Goal: Information Seeking & Learning: Learn about a topic

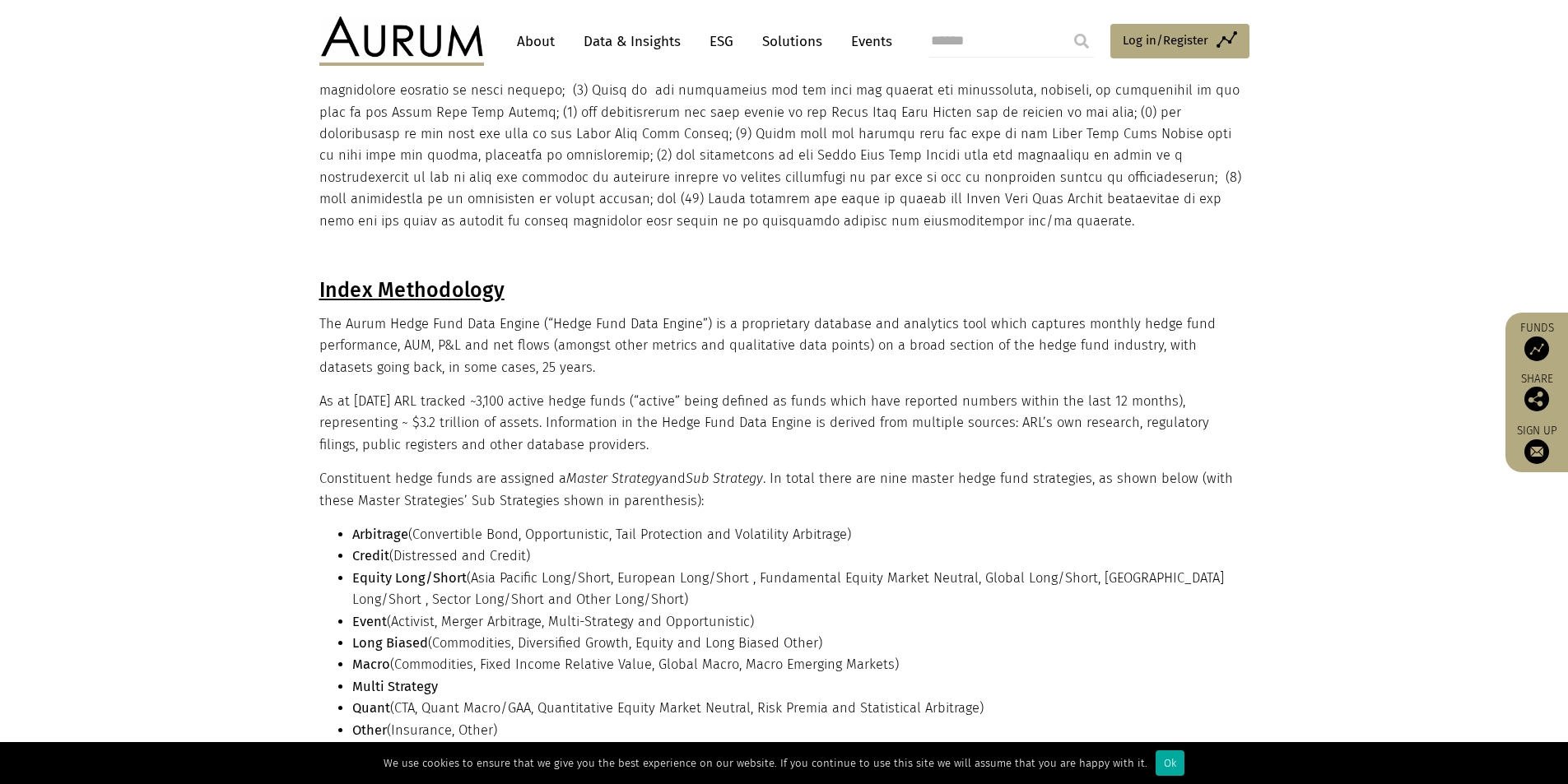
scroll to position [247, 0]
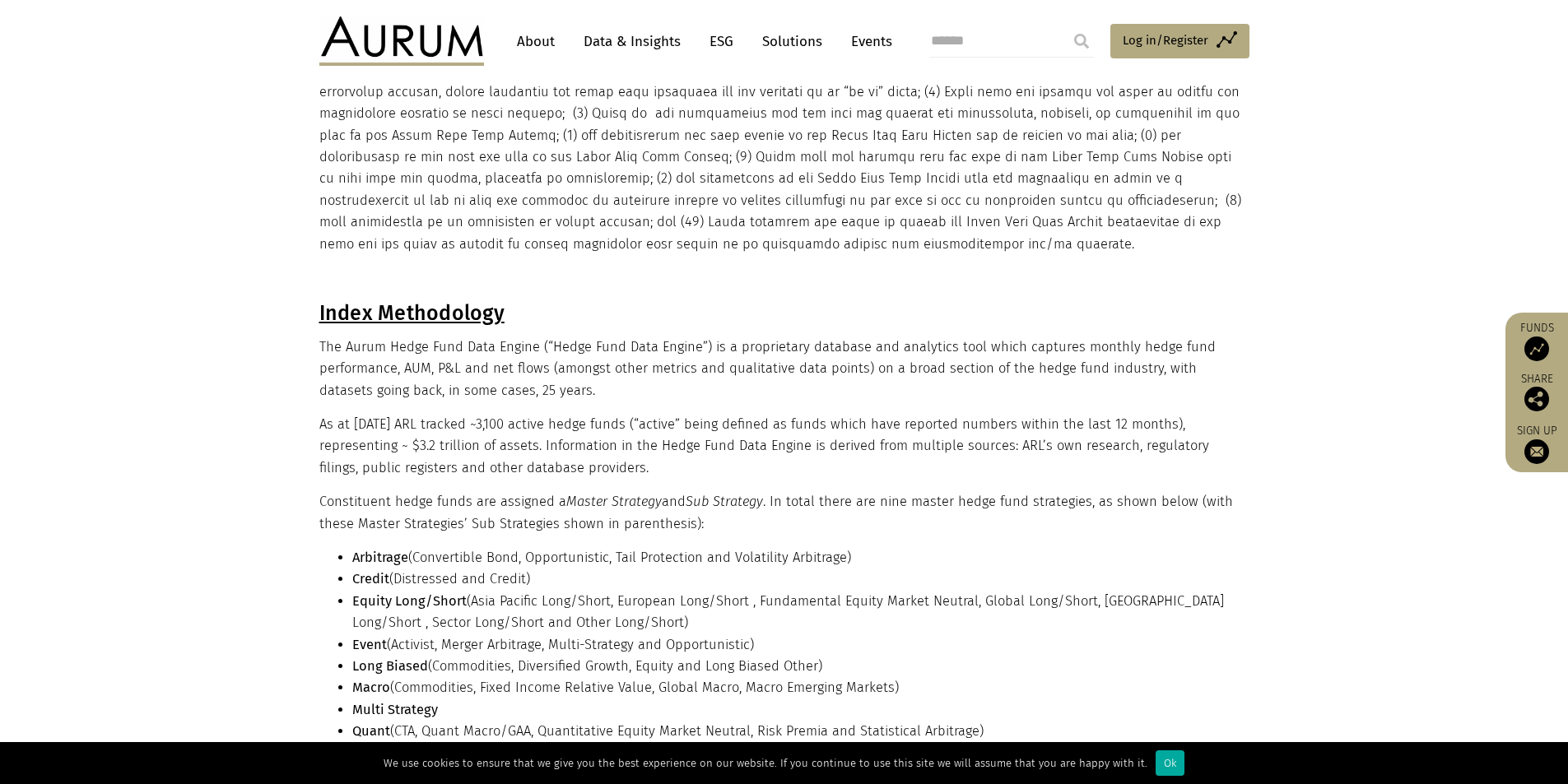
click at [611, 40] on link "Data & Insights" at bounding box center [632, 41] width 113 height 30
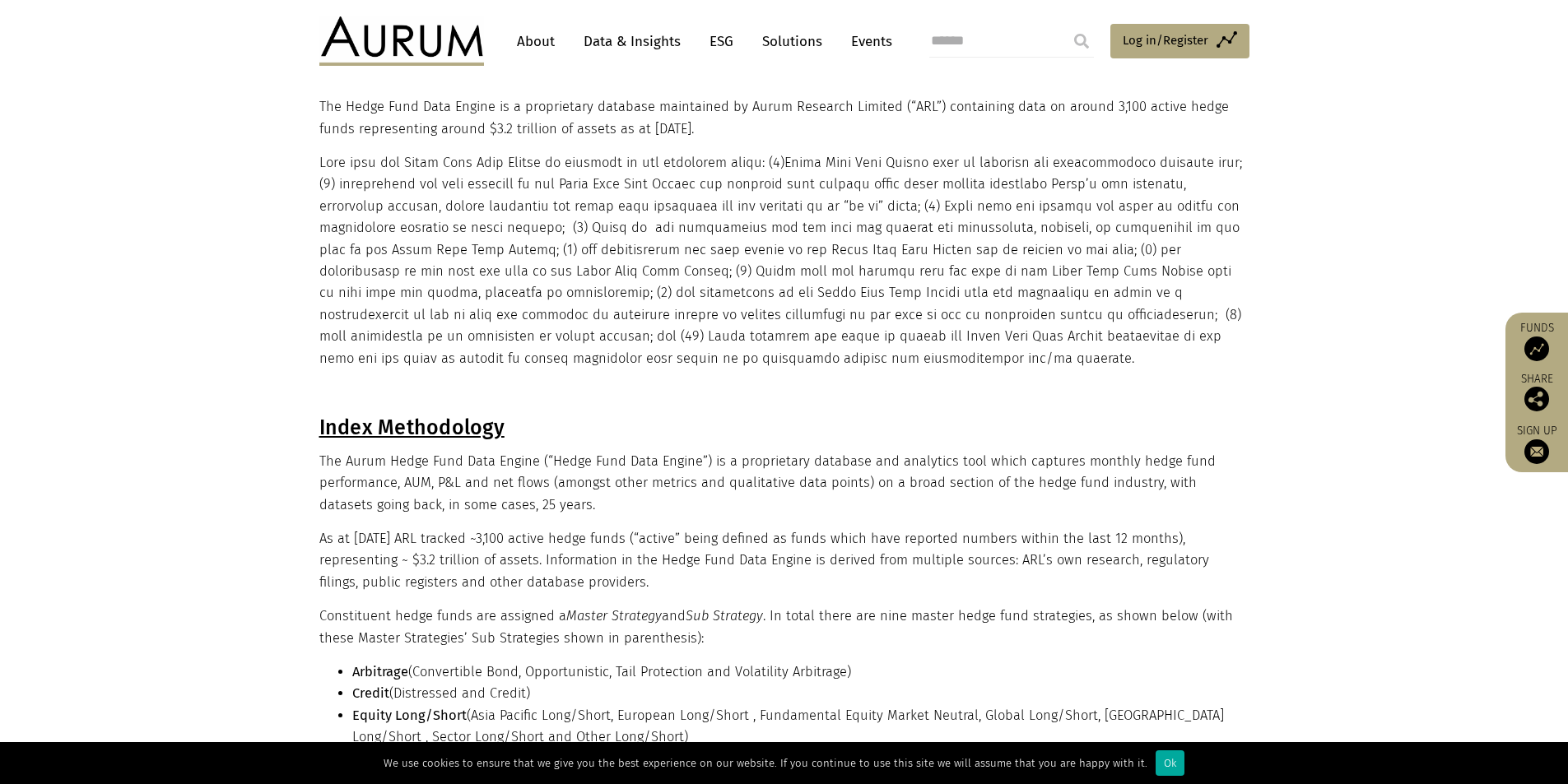
scroll to position [0, 0]
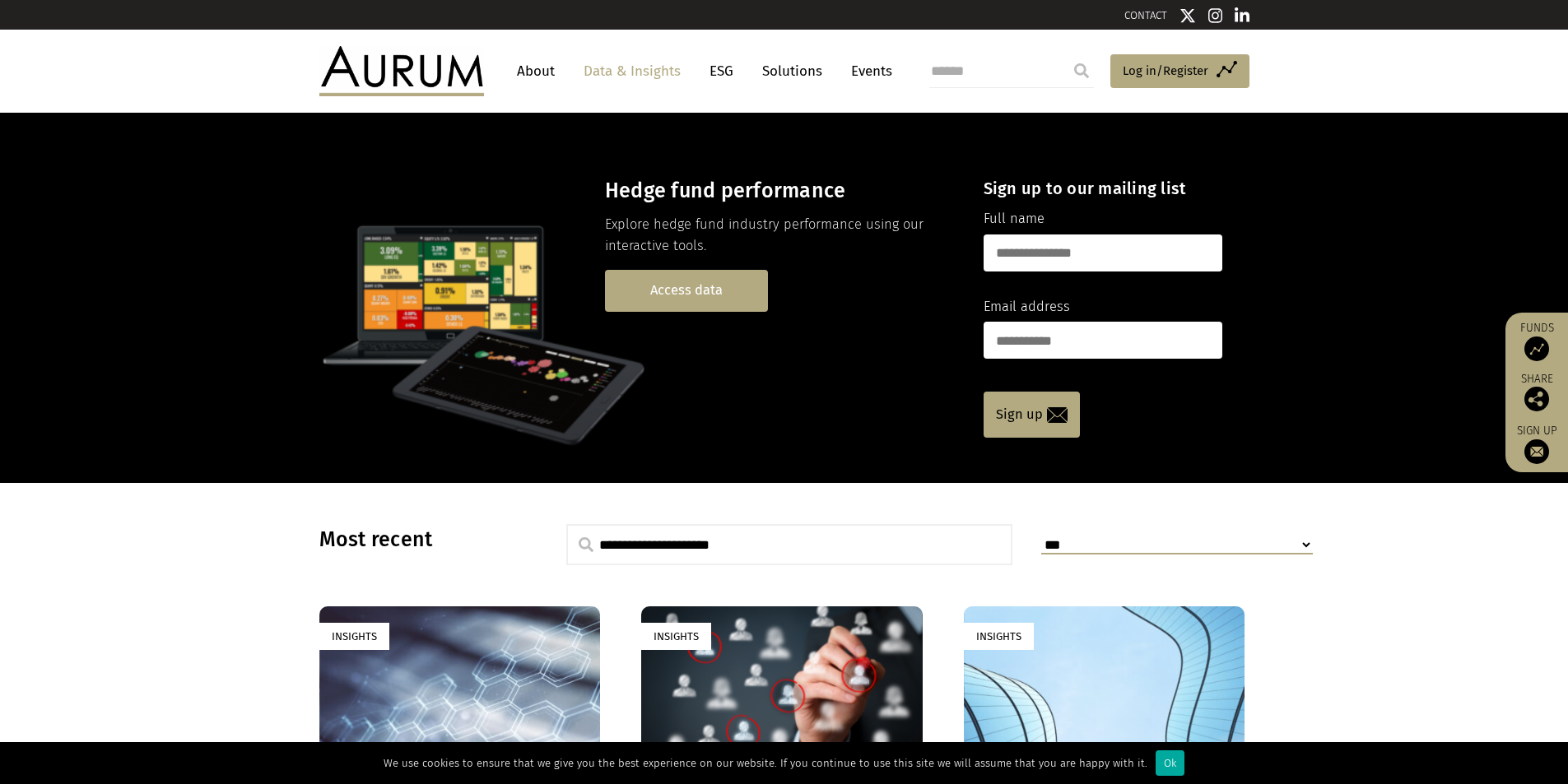
click at [661, 281] on link "Access data" at bounding box center [686, 291] width 163 height 42
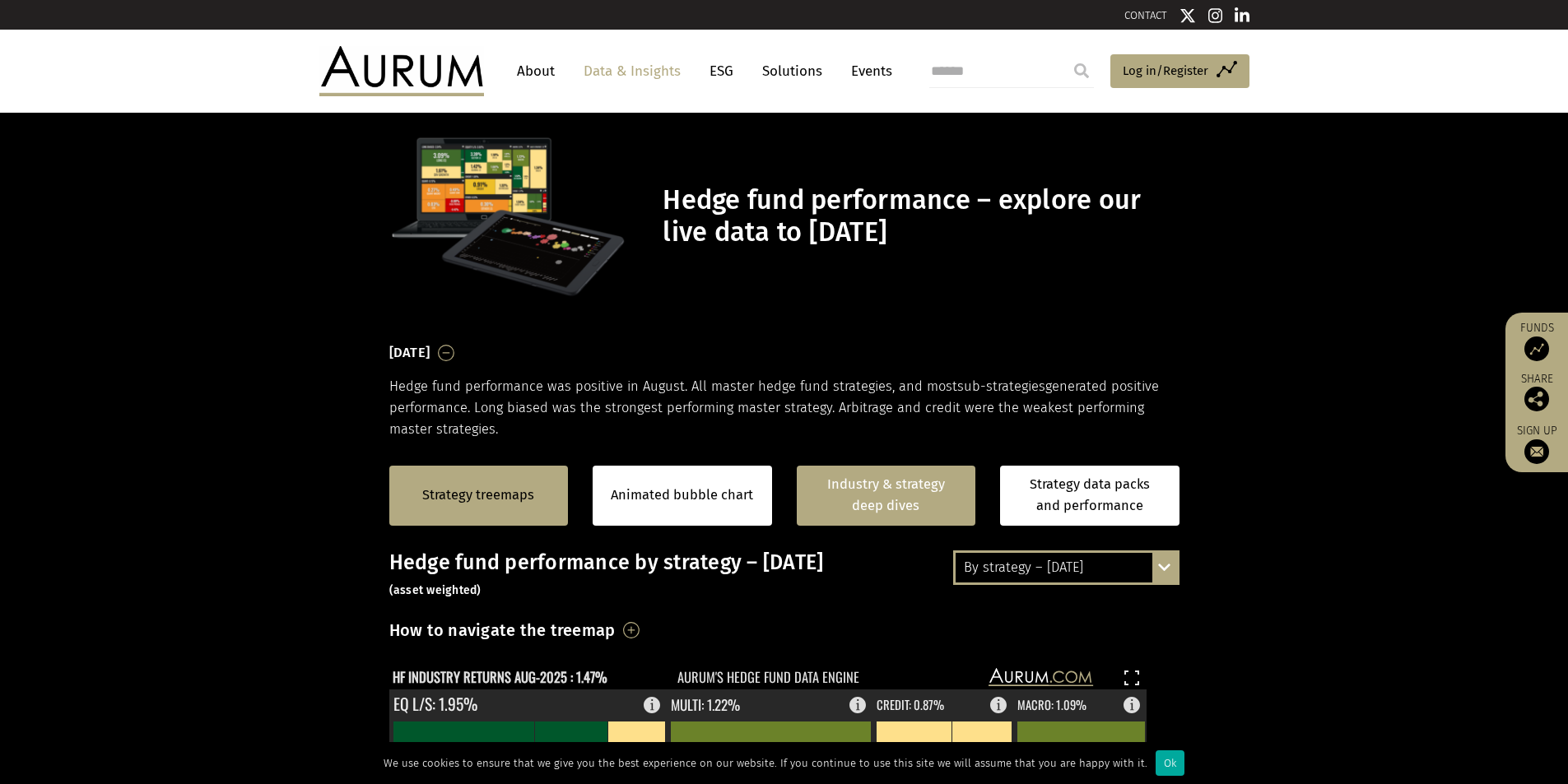
click at [888, 503] on link "Industry & strategy deep dives" at bounding box center [886, 495] width 180 height 60
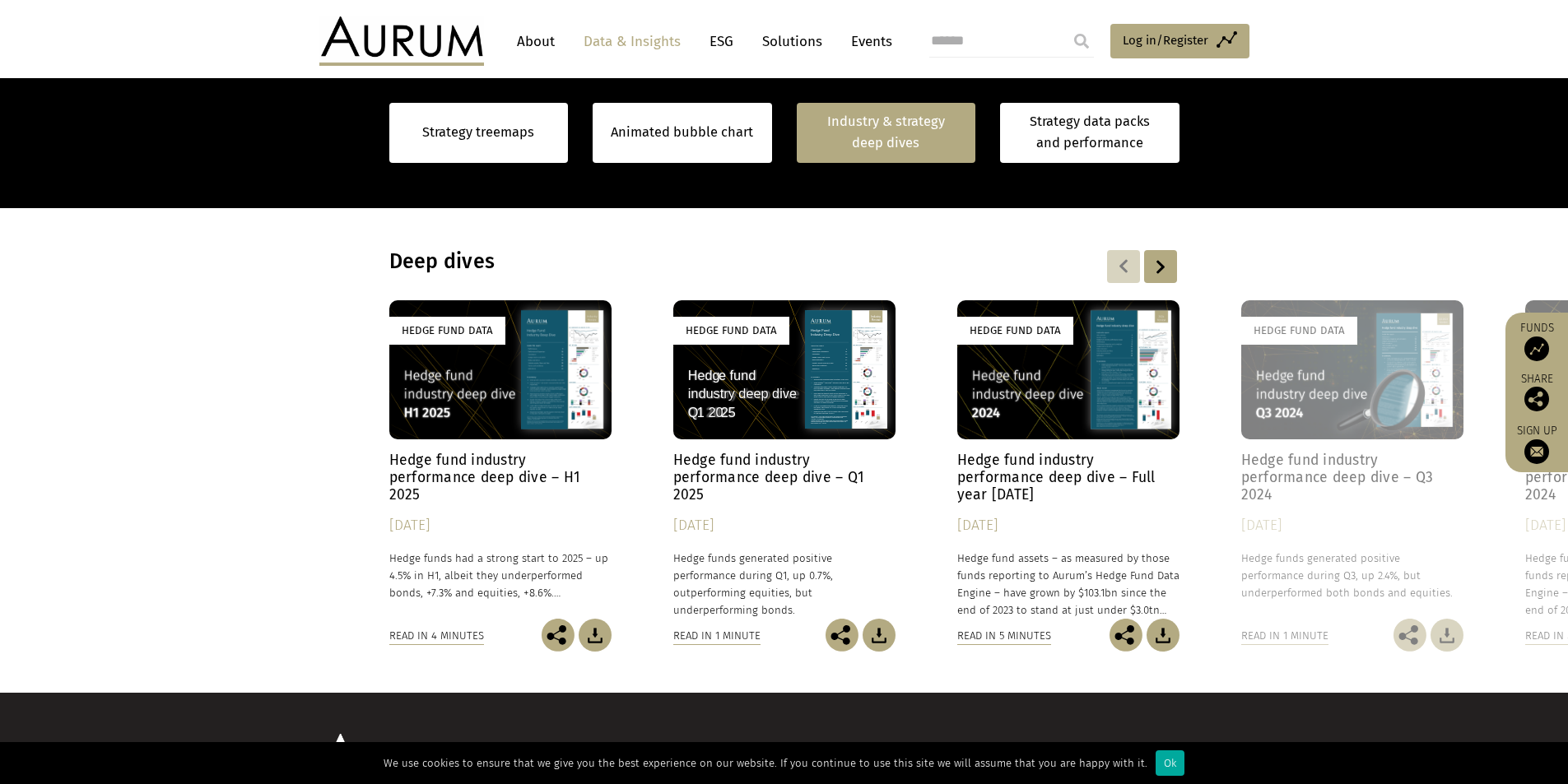
scroll to position [1277, 0]
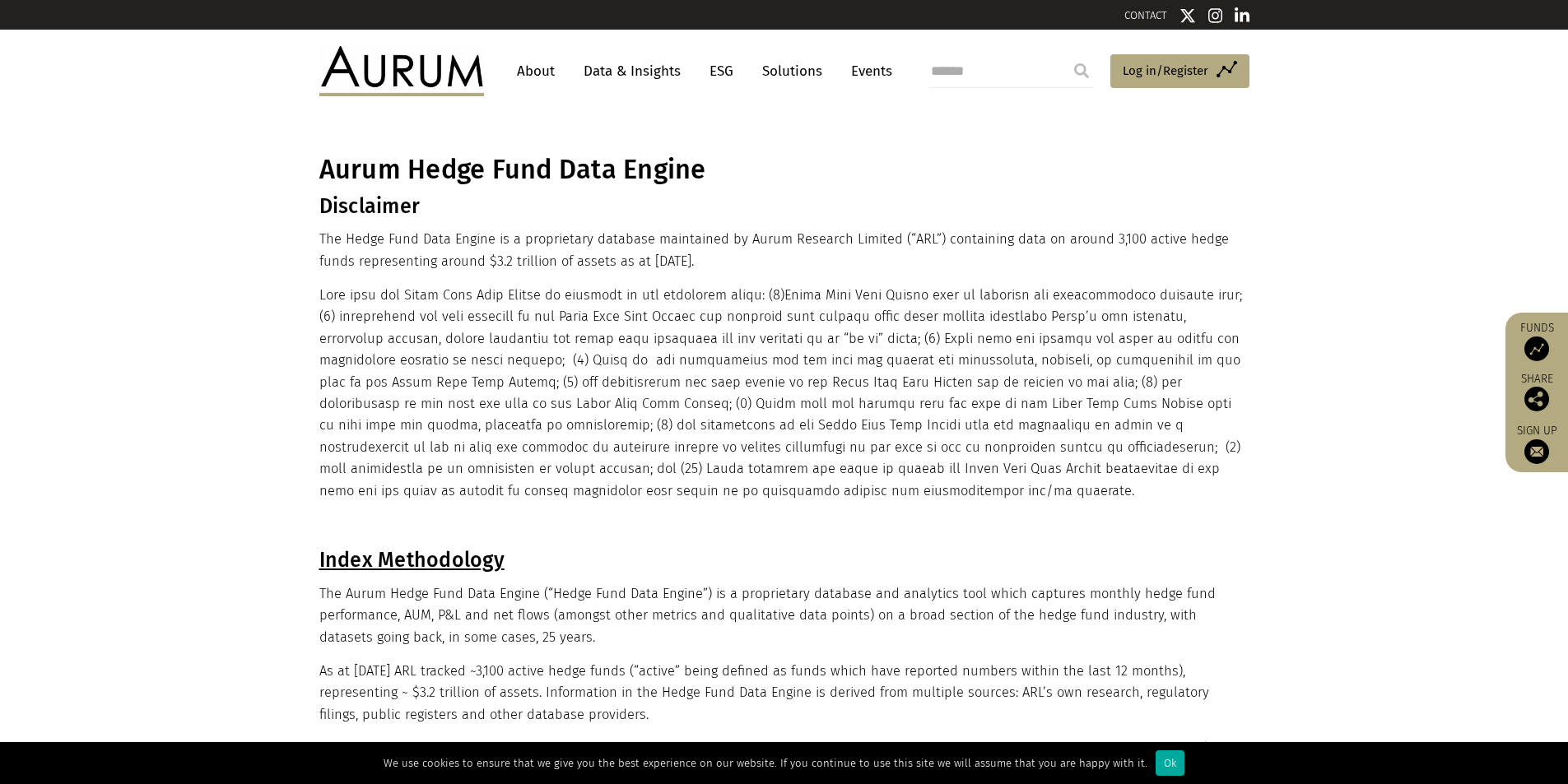
click at [621, 70] on link "Data & Insights" at bounding box center [632, 71] width 113 height 30
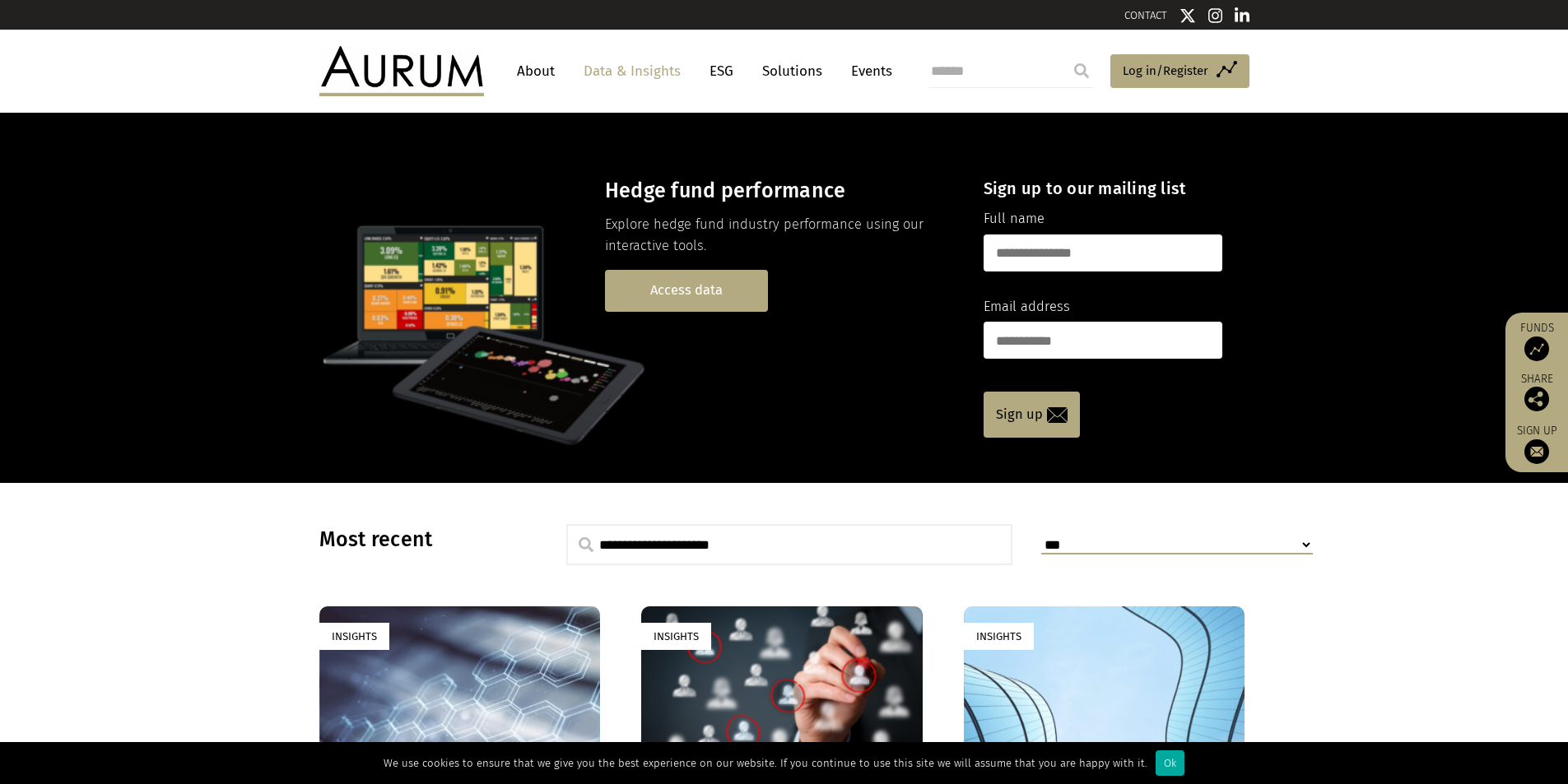
click at [689, 283] on link "Access data" at bounding box center [686, 291] width 163 height 42
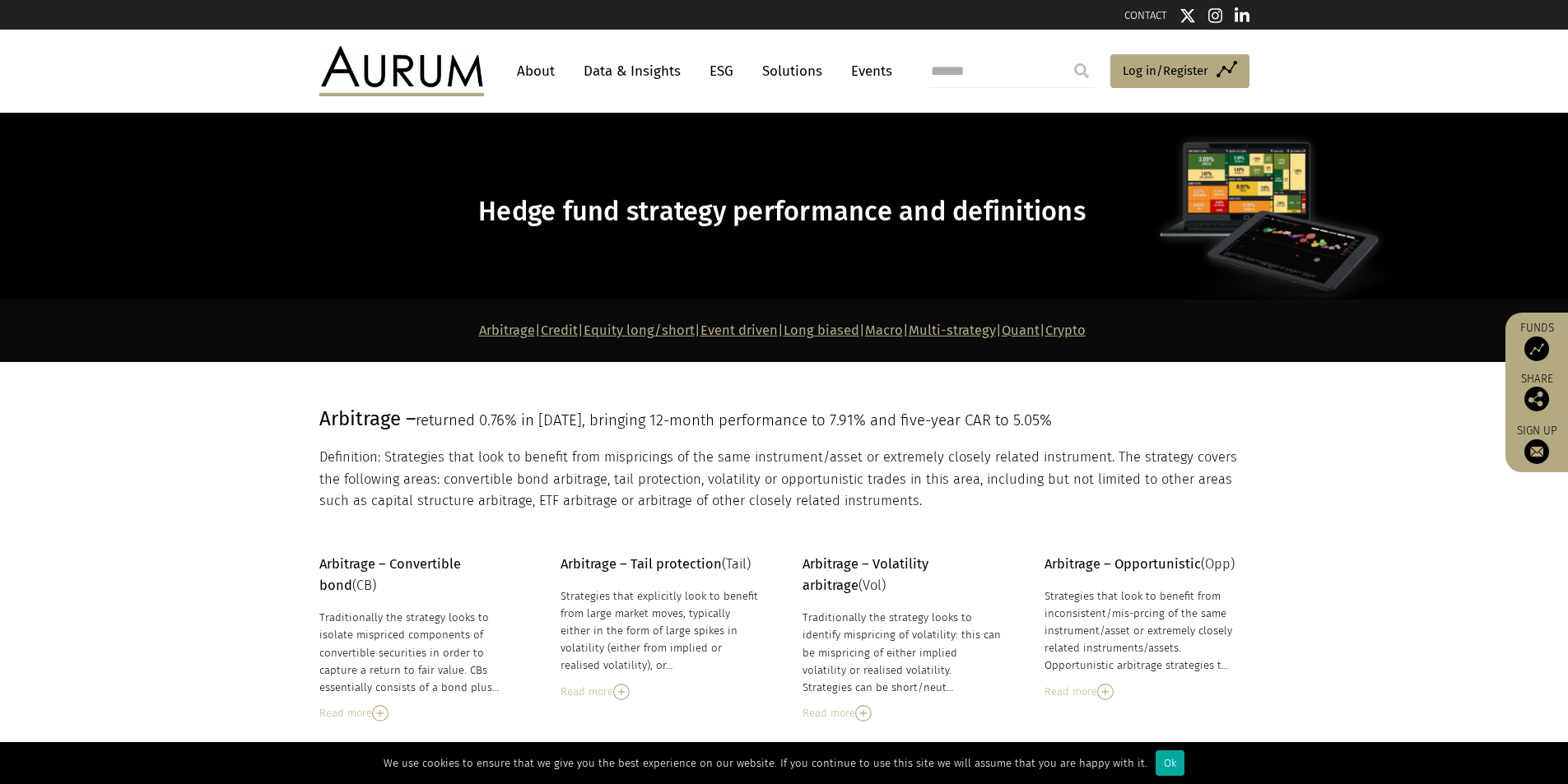
click at [971, 332] on link "Multi-strategy" at bounding box center [952, 329] width 87 height 16
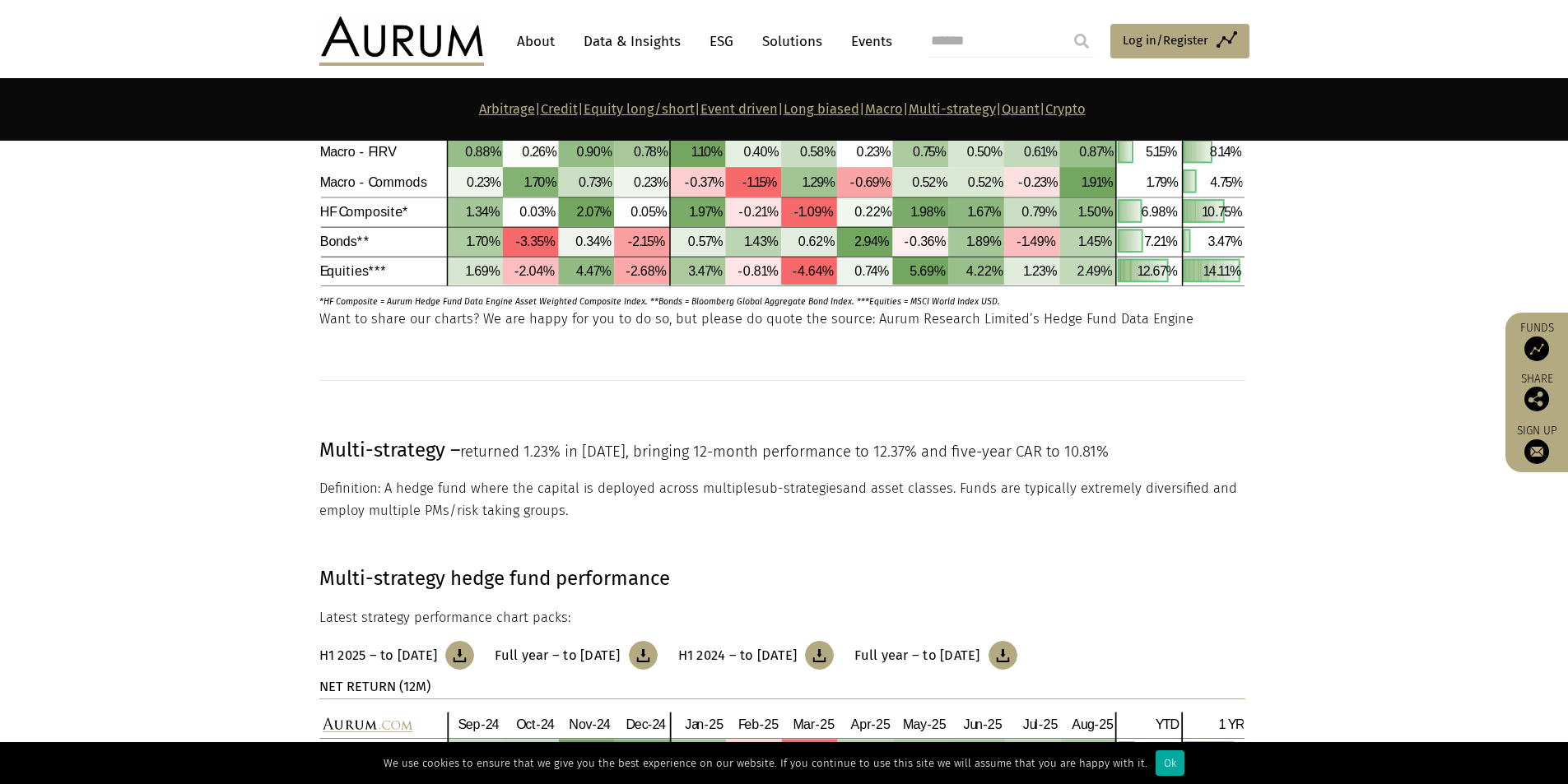
scroll to position [5855, 0]
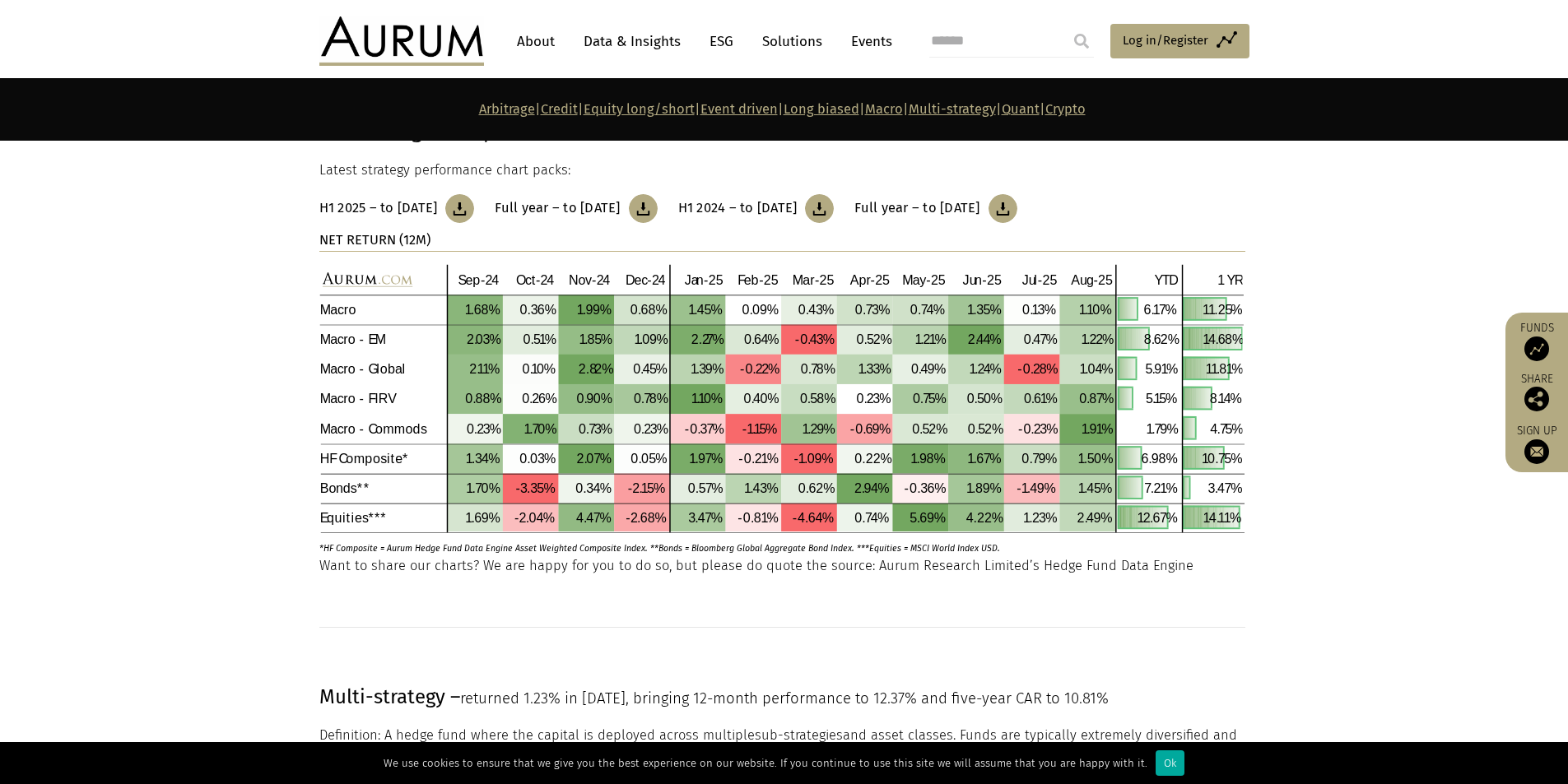
click at [1017, 207] on img at bounding box center [1003, 208] width 29 height 29
